Goal: Find specific page/section: Find specific page/section

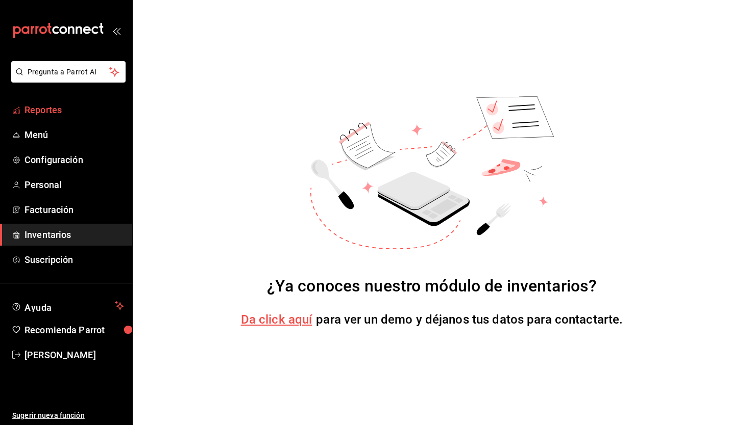
click at [50, 119] on link "Reportes" at bounding box center [66, 110] width 132 height 22
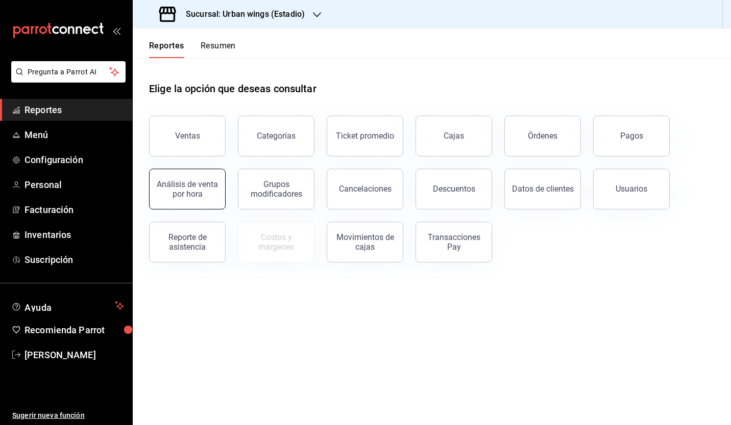
click at [210, 193] on div "Análisis de venta por hora" at bounding box center [187, 189] width 63 height 19
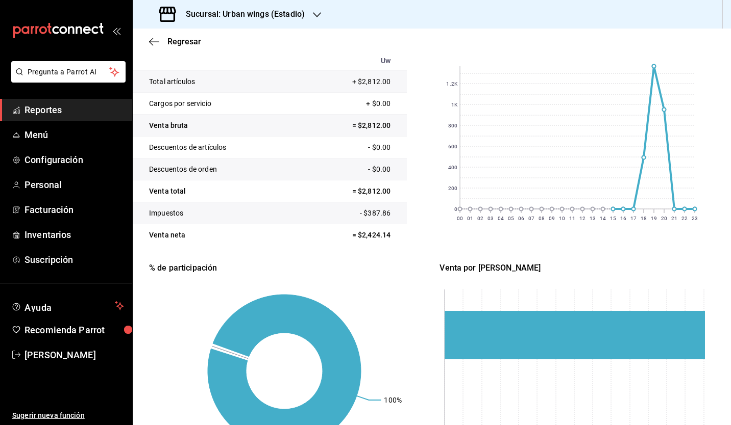
scroll to position [135, 0]
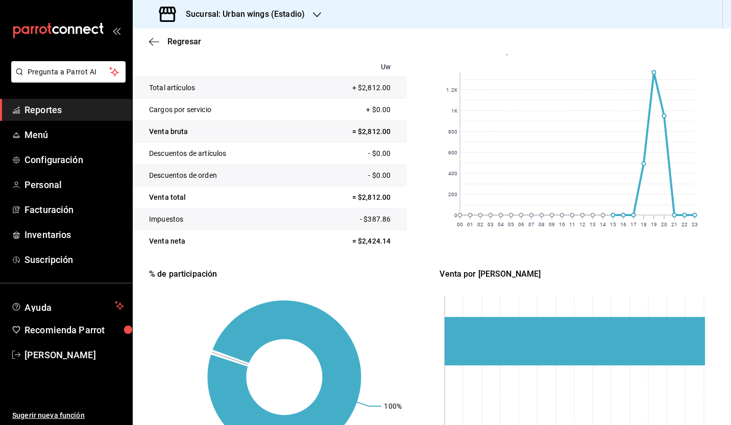
click at [51, 110] on span "Reportes" at bounding box center [73, 110] width 99 height 14
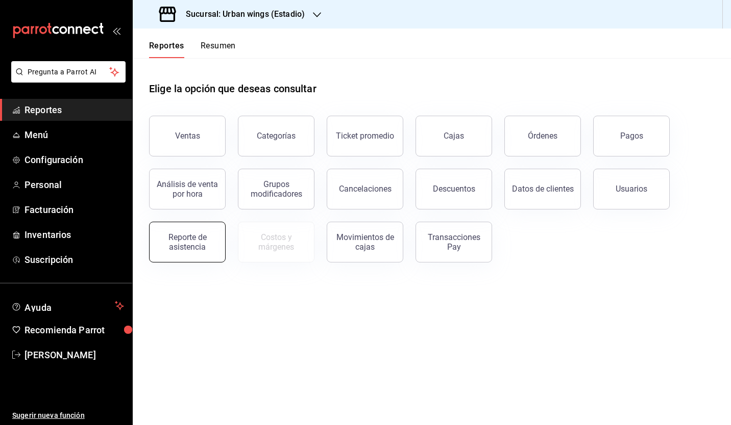
click at [191, 237] on div "Reporte de asistencia" at bounding box center [187, 242] width 63 height 19
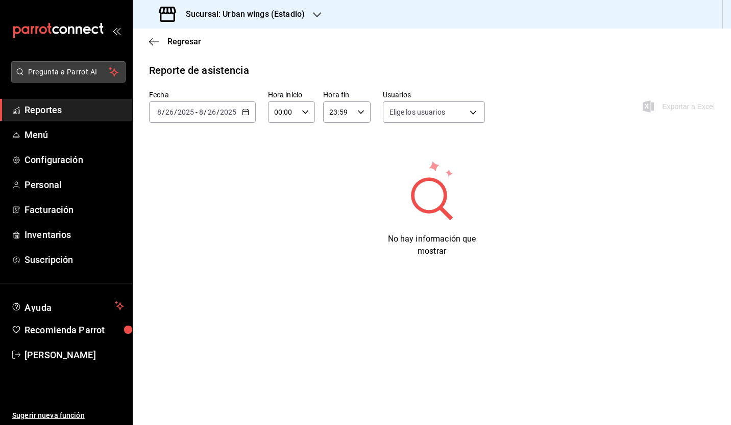
type input "4bdf4d13-ece4-40ec-bb06-18bf9aea7e0c,21a69c8a-f477-48ac-83a4-484d58768e2e,301da…"
